Goal: Task Accomplishment & Management: Use online tool/utility

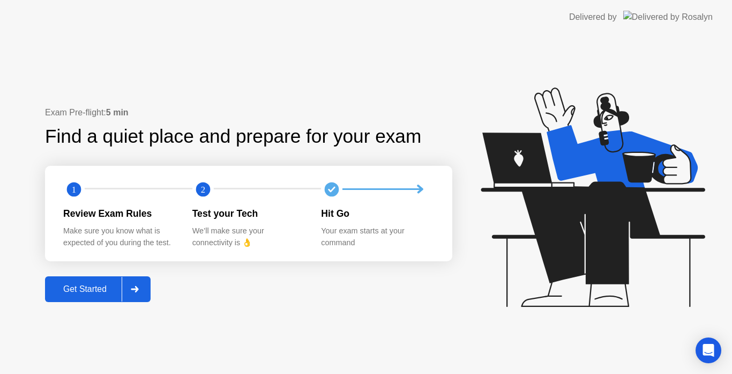
click at [79, 285] on div "Get Started" at bounding box center [84, 289] width 73 height 10
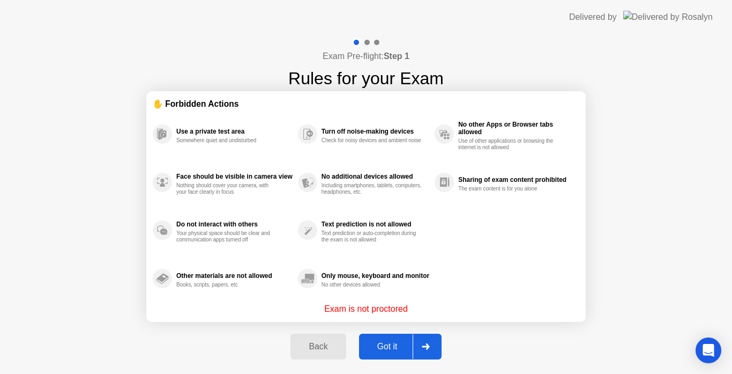
click at [398, 339] on button "Got it" at bounding box center [400, 346] width 83 height 26
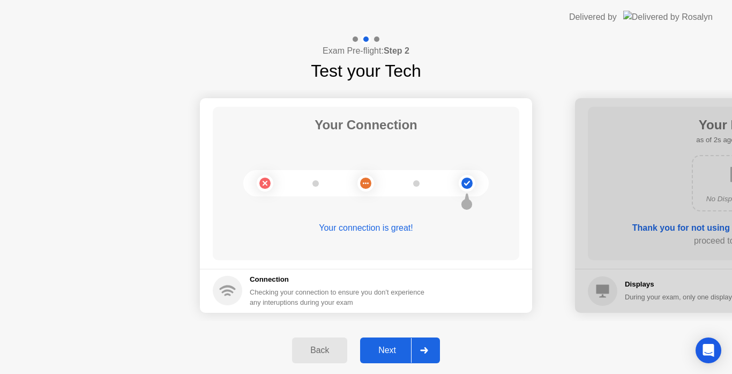
click at [378, 347] on div "Next" at bounding box center [387, 350] width 48 height 10
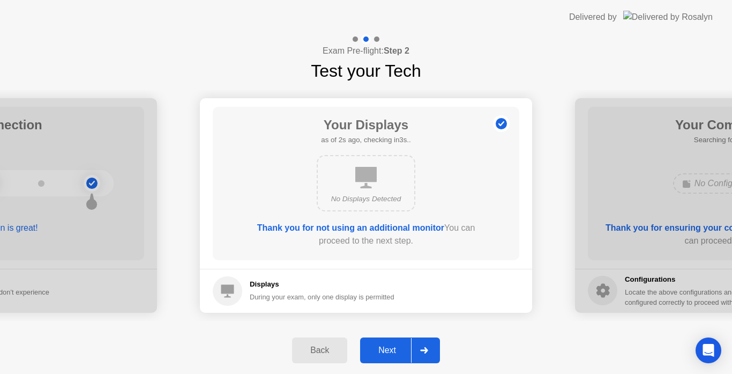
click at [378, 347] on div "Next" at bounding box center [387, 350] width 48 height 10
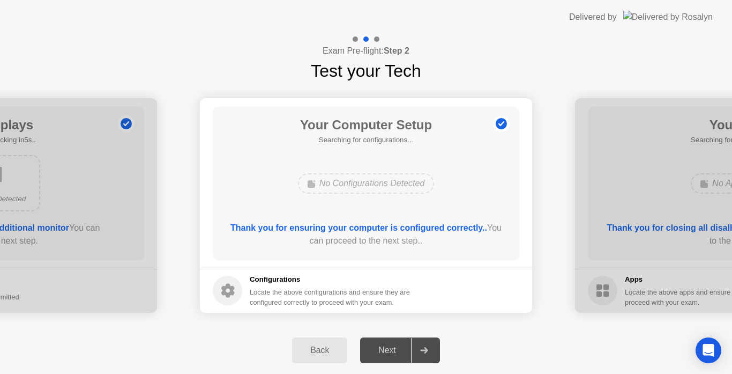
click at [378, 347] on div "Next" at bounding box center [387, 350] width 48 height 10
click at [394, 345] on div "Next" at bounding box center [387, 350] width 48 height 10
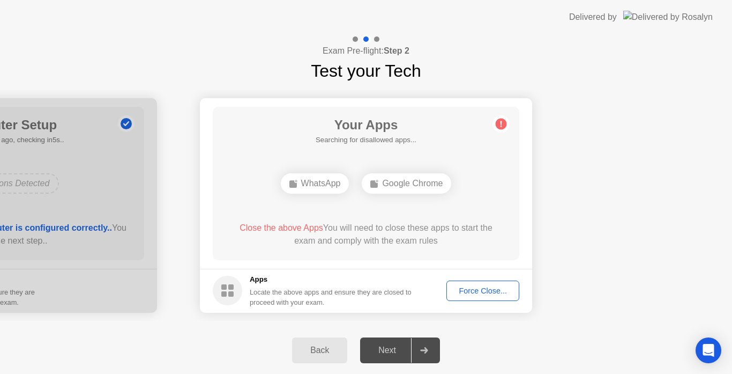
click at [480, 291] on div "Force Close..." at bounding box center [482, 290] width 65 height 9
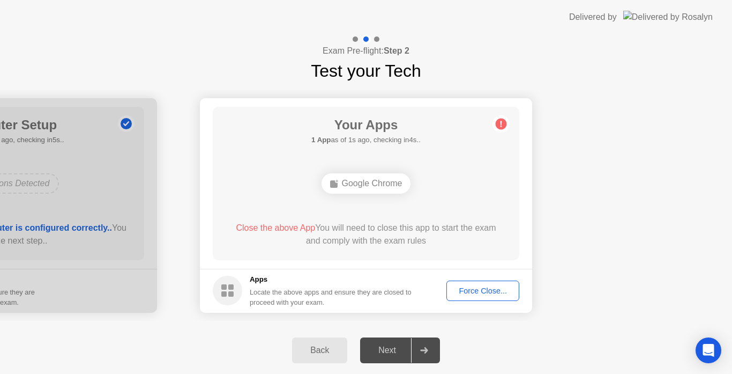
click at [490, 286] on div "Force Close..." at bounding box center [482, 290] width 65 height 9
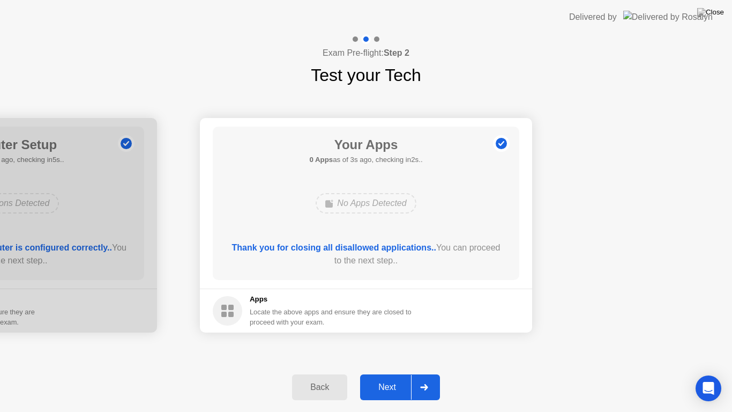
click at [392, 373] on div "Next" at bounding box center [387, 387] width 48 height 10
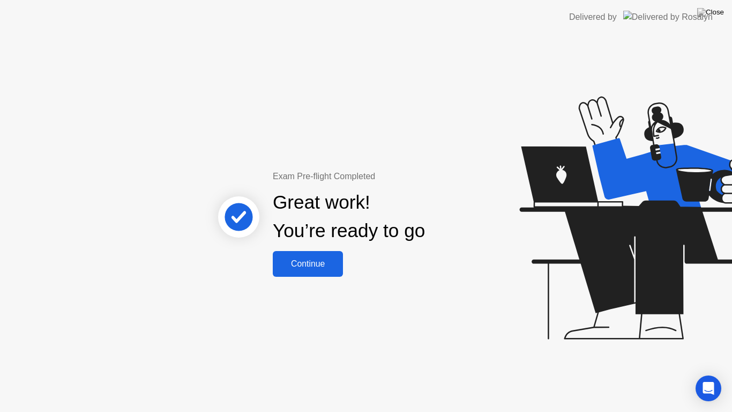
click at [311, 263] on div "Continue" at bounding box center [308, 264] width 64 height 10
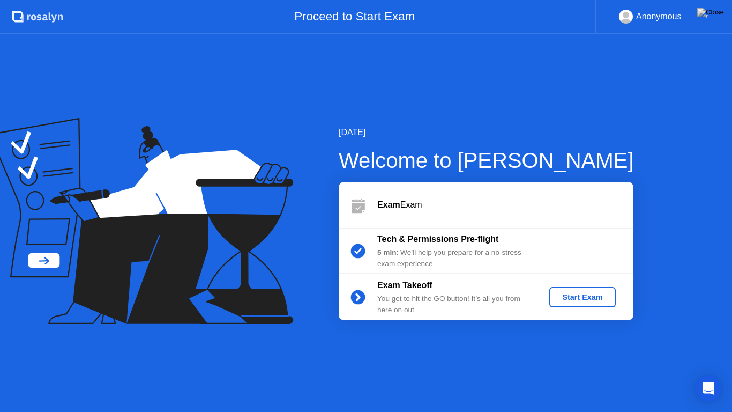
click at [579, 300] on div "Start Exam" at bounding box center [582, 297] width 57 height 9
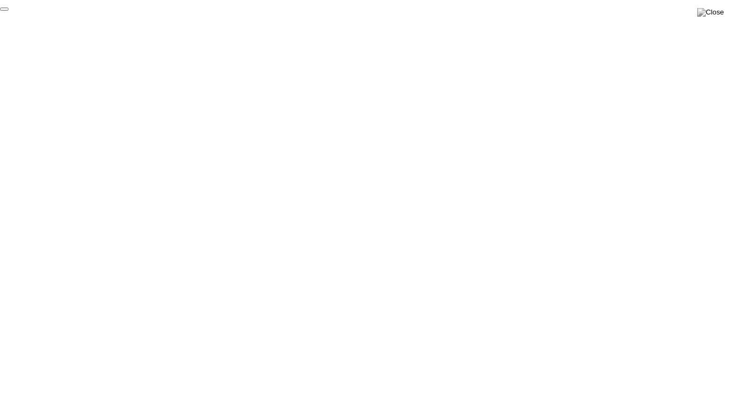
click at [9, 11] on button "End Proctoring Session" at bounding box center [4, 9] width 9 height 3
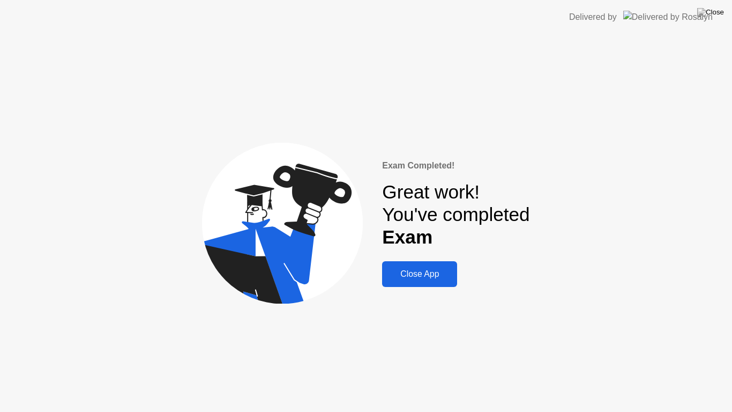
click at [423, 271] on div "Close App" at bounding box center [419, 274] width 69 height 10
